Goal: Navigation & Orientation: Find specific page/section

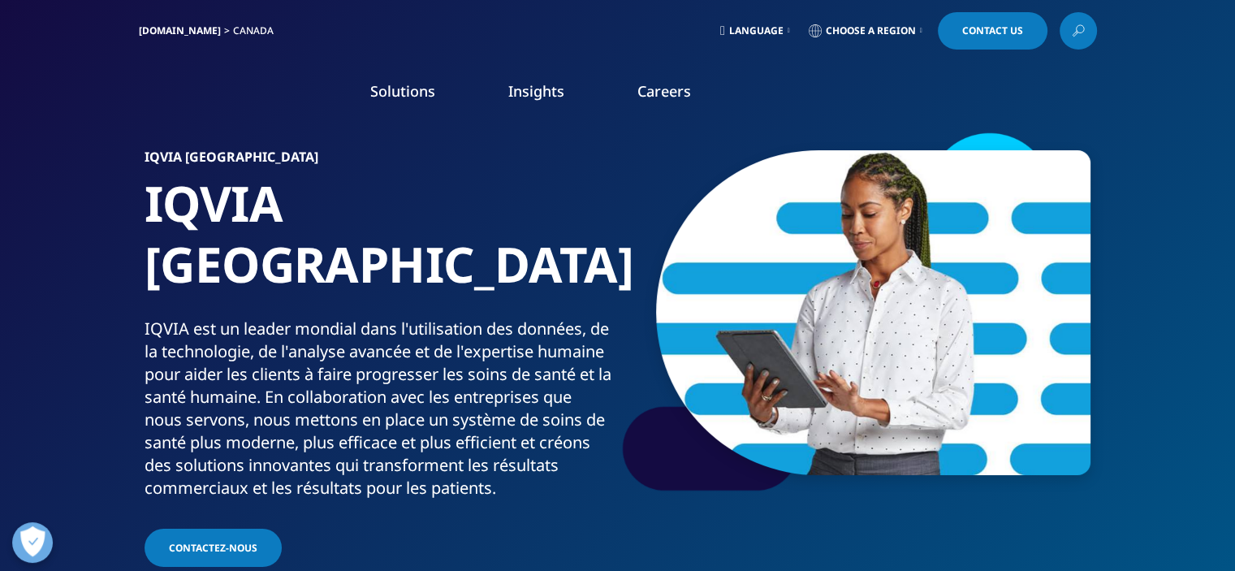
click at [776, 32] on span "Language" at bounding box center [756, 30] width 54 height 13
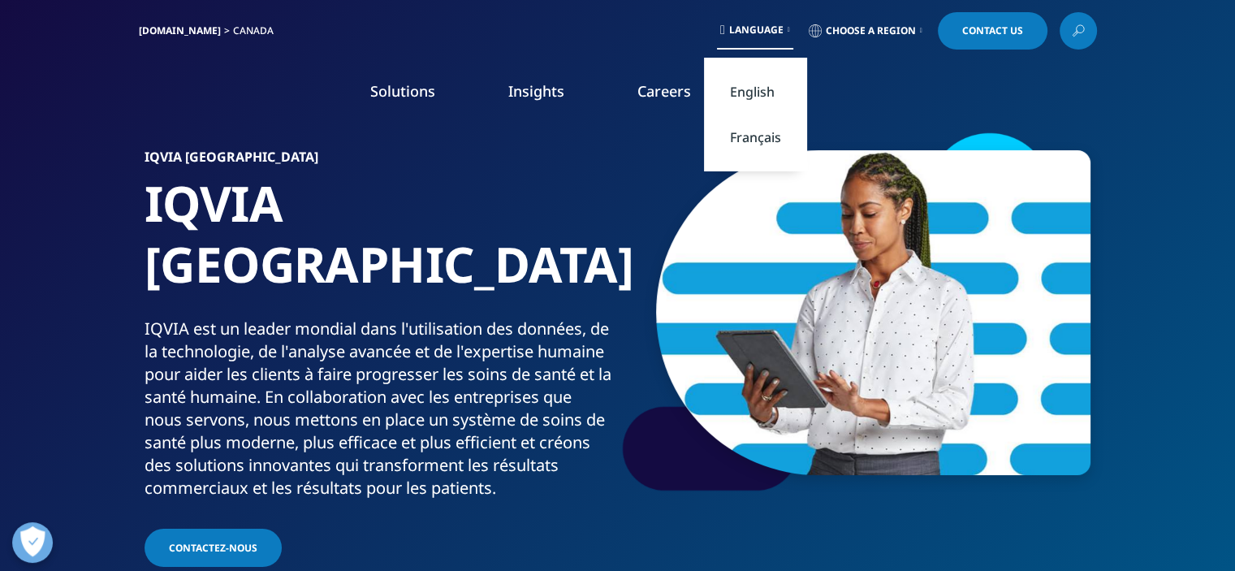
click at [747, 139] on link "Français" at bounding box center [755, 136] width 103 height 45
